Goal: Navigation & Orientation: Go to known website

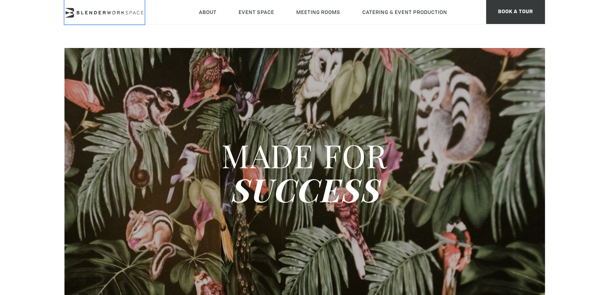
click at [95, 11] on icon at bounding box center [95, 12] width 3 height 3
